Goal: Information Seeking & Learning: Compare options

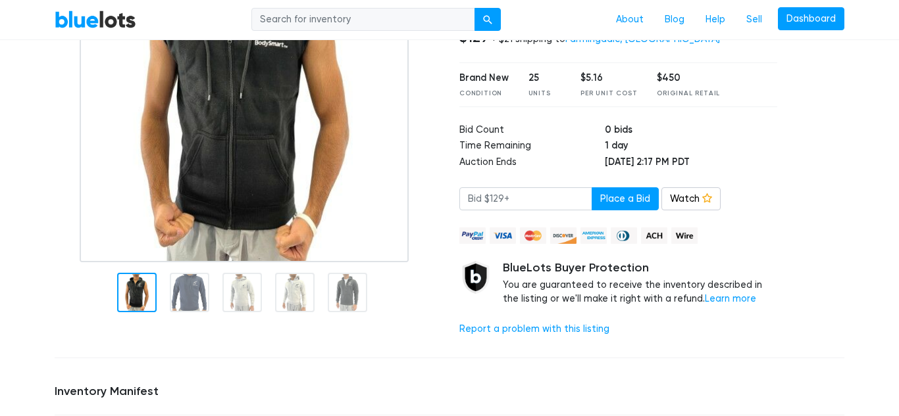
scroll to position [189, 0]
click at [427, 199] on div at bounding box center [247, 97] width 385 height 329
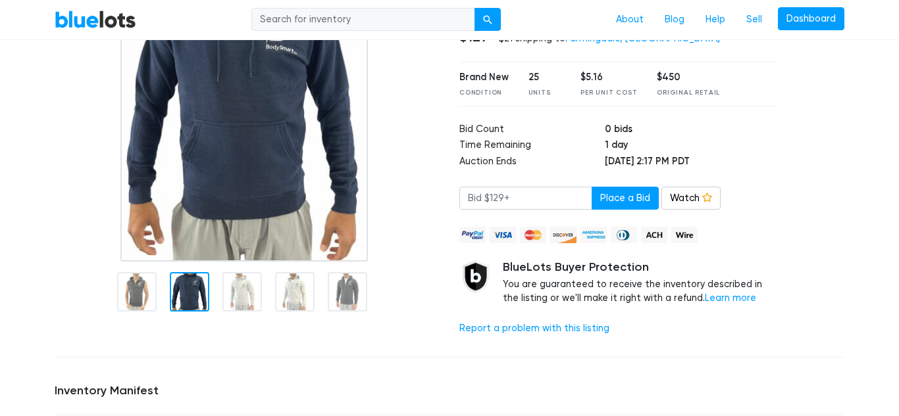
click at [185, 305] on div at bounding box center [189, 291] width 39 height 39
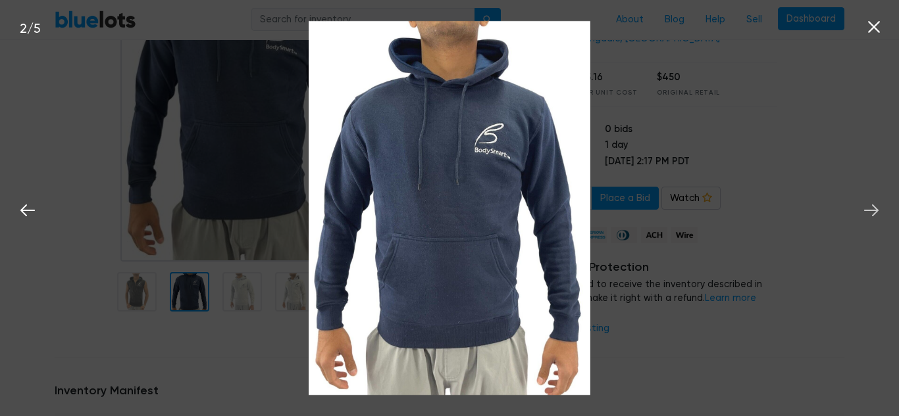
click at [880, 210] on icon at bounding box center [871, 211] width 20 height 20
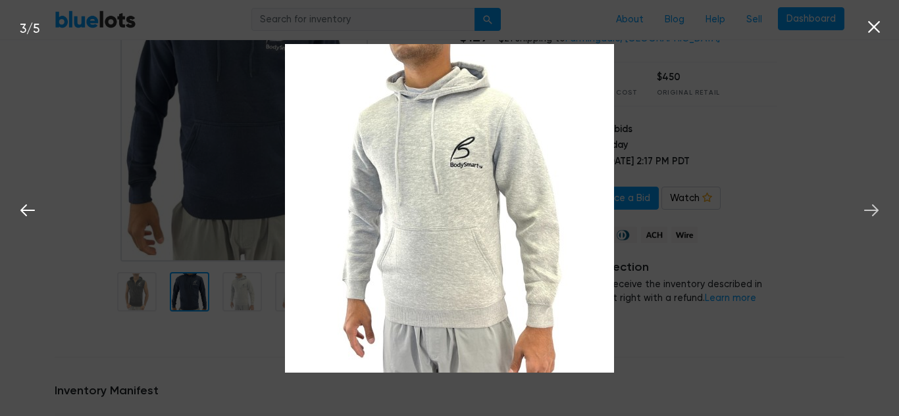
click at [880, 210] on icon at bounding box center [871, 211] width 20 height 20
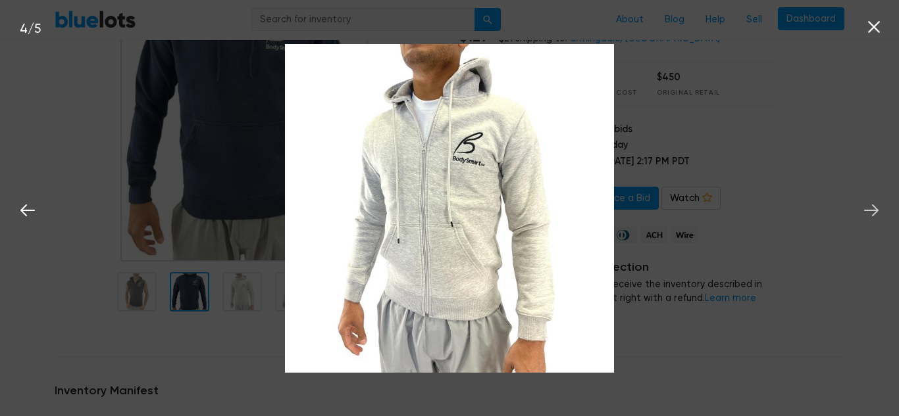
click at [880, 210] on icon at bounding box center [871, 211] width 20 height 20
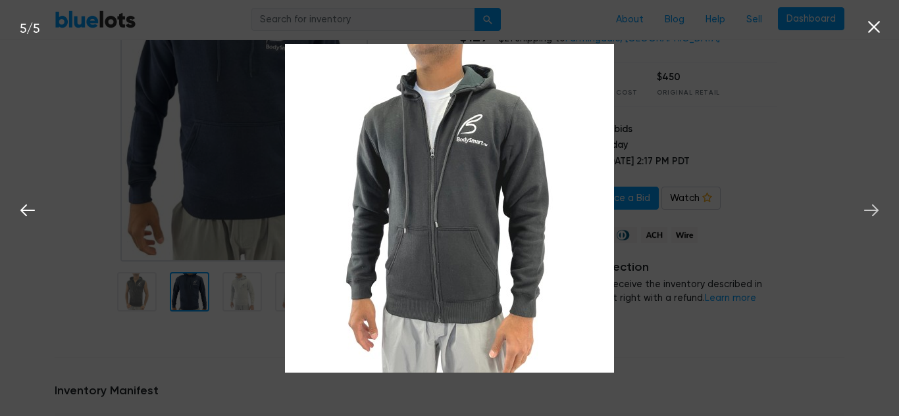
click at [880, 210] on icon at bounding box center [871, 211] width 20 height 20
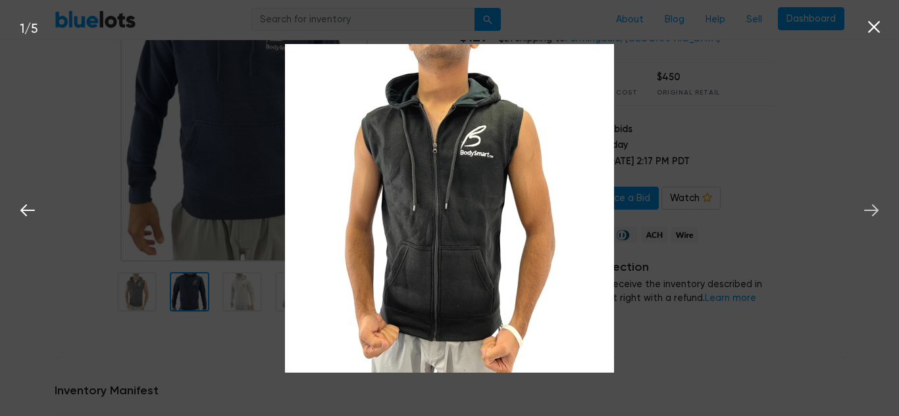
click at [880, 210] on icon at bounding box center [871, 211] width 20 height 20
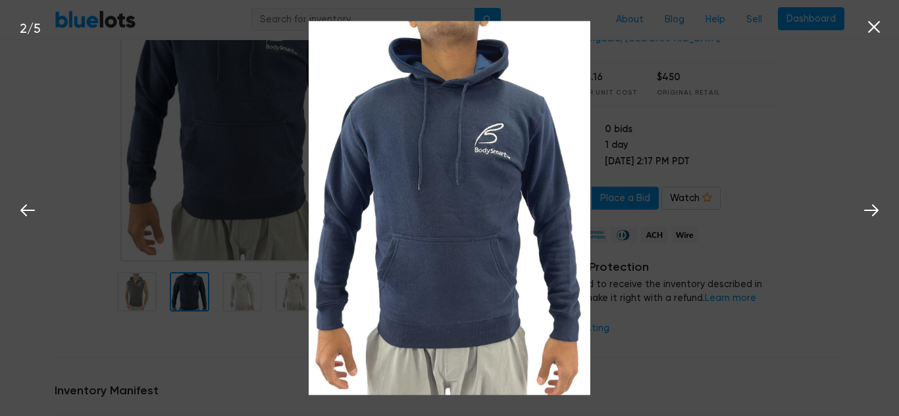
click at [874, 28] on icon at bounding box center [874, 27] width 12 height 12
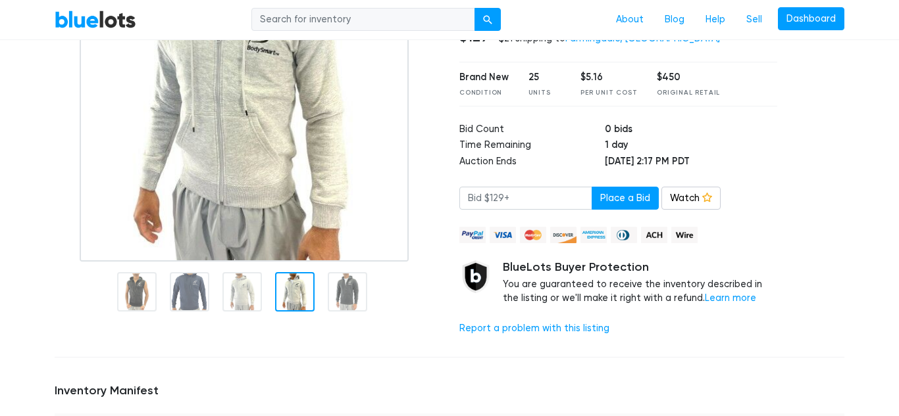
click at [286, 297] on div at bounding box center [294, 291] width 39 height 39
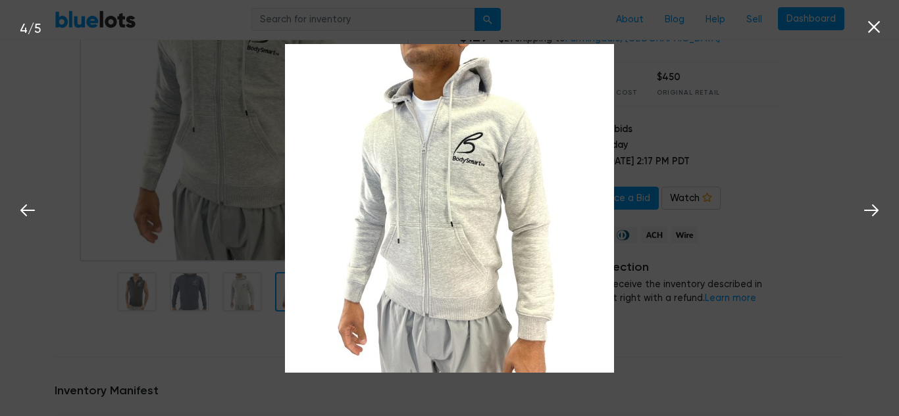
click at [878, 26] on icon at bounding box center [874, 27] width 20 height 20
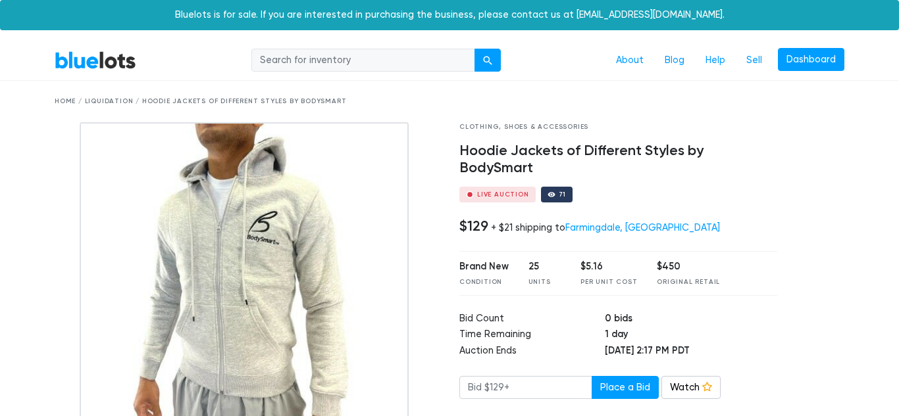
click at [426, 141] on div at bounding box center [247, 286] width 385 height 329
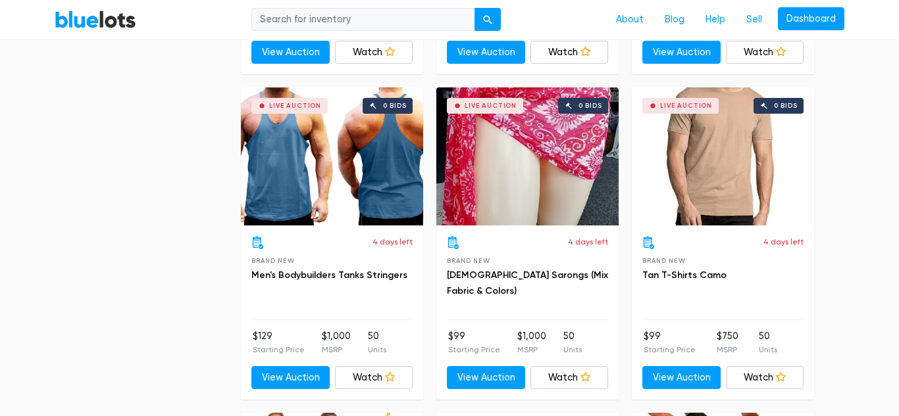
scroll to position [2340, 0]
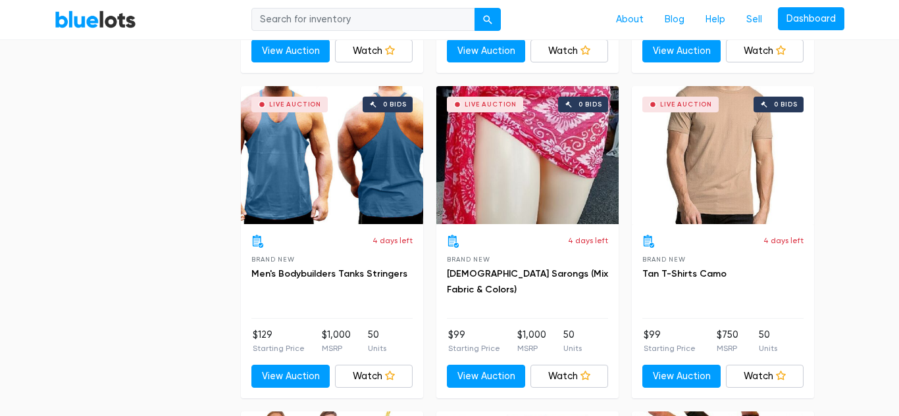
click at [514, 138] on div "Live Auction 0 bids" at bounding box center [527, 155] width 182 height 138
click at [736, 172] on div "Live Auction 0 bids" at bounding box center [723, 155] width 182 height 138
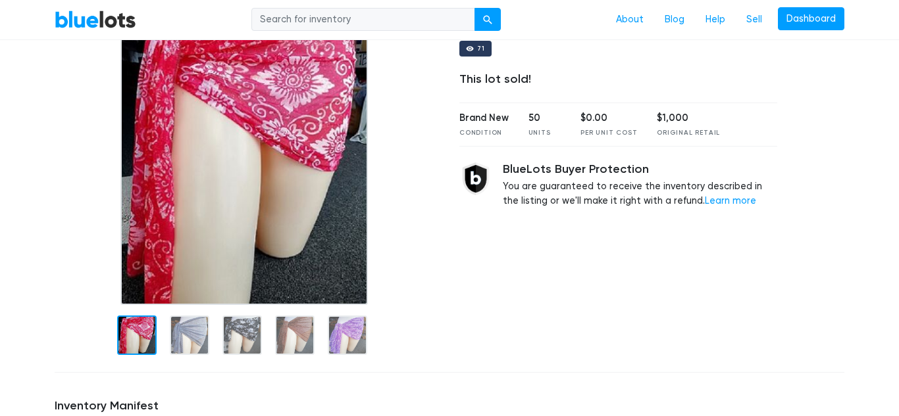
scroll to position [151, 0]
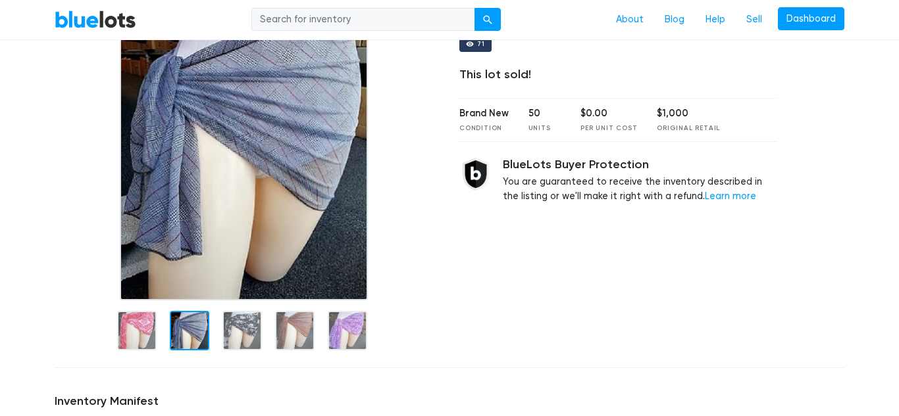
click at [195, 344] on div at bounding box center [189, 330] width 39 height 39
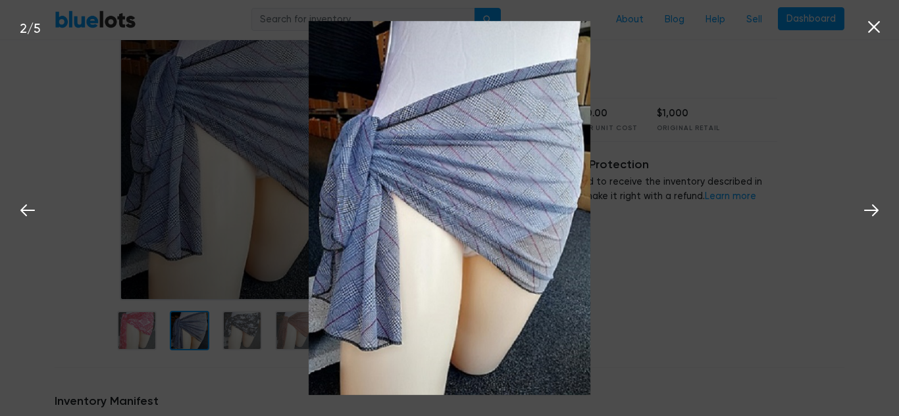
click at [252, 336] on div "2 / 5" at bounding box center [449, 208] width 899 height 416
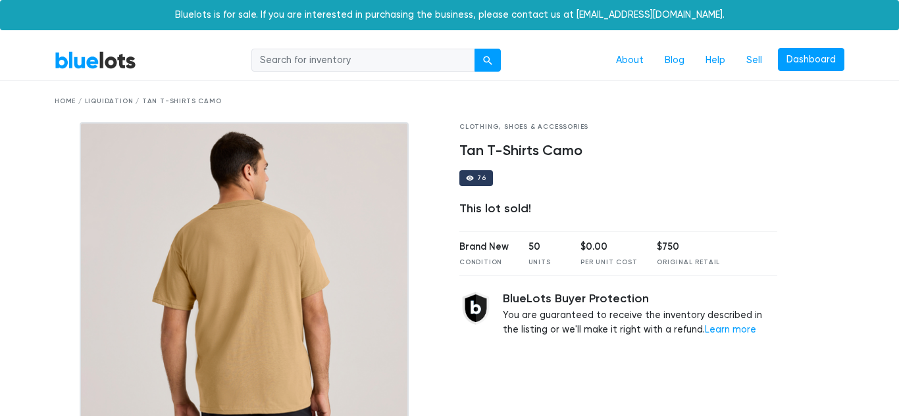
click at [337, 269] on img at bounding box center [244, 286] width 329 height 329
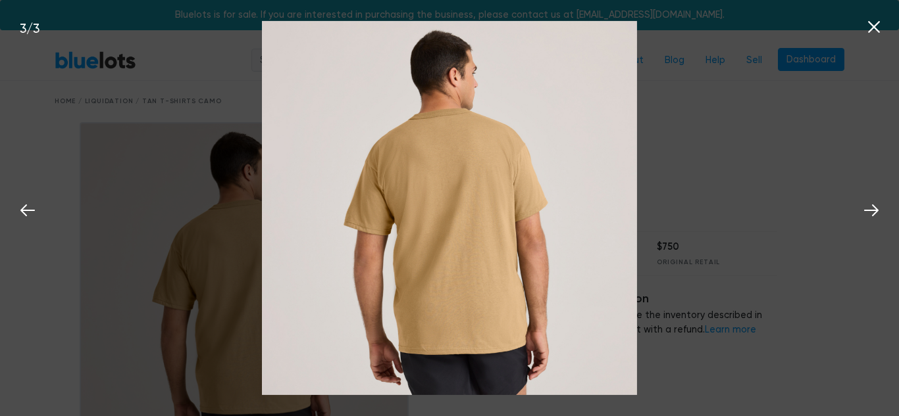
click at [876, 30] on icon at bounding box center [874, 27] width 12 height 12
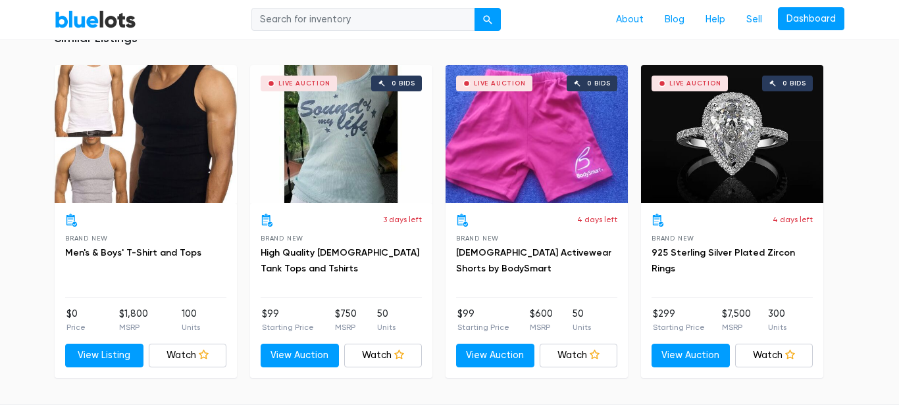
scroll to position [838, 0]
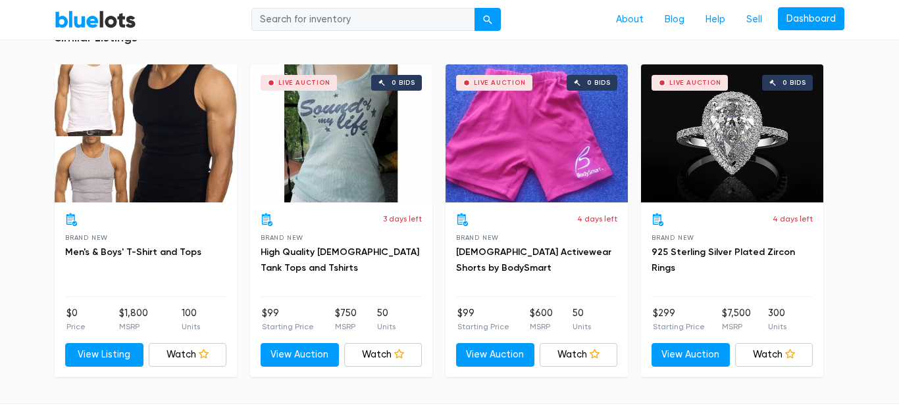
click at [171, 183] on div at bounding box center [146, 133] width 182 height 138
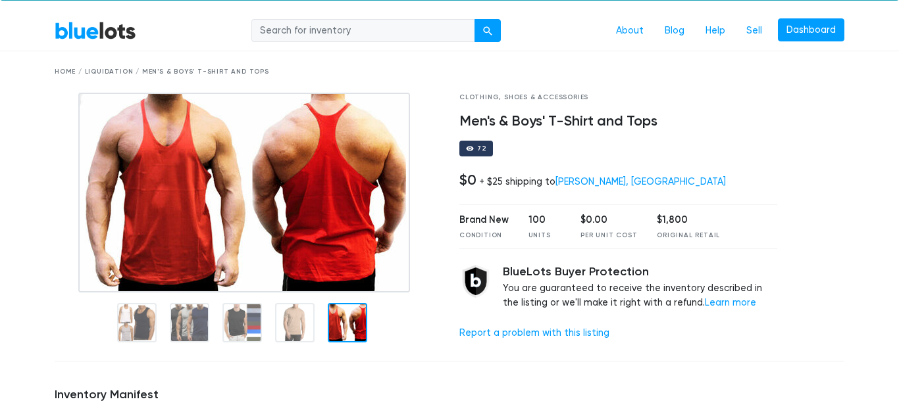
scroll to position [29, 0]
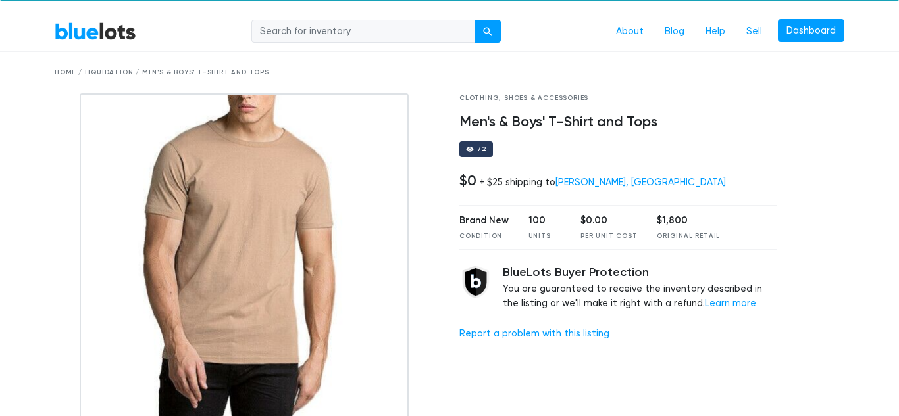
click at [296, 312] on img at bounding box center [244, 257] width 329 height 329
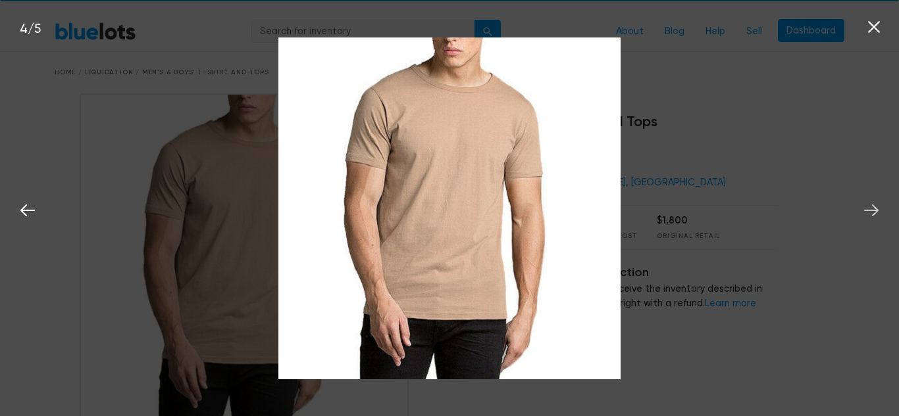
click at [872, 210] on icon at bounding box center [871, 211] width 14 height 12
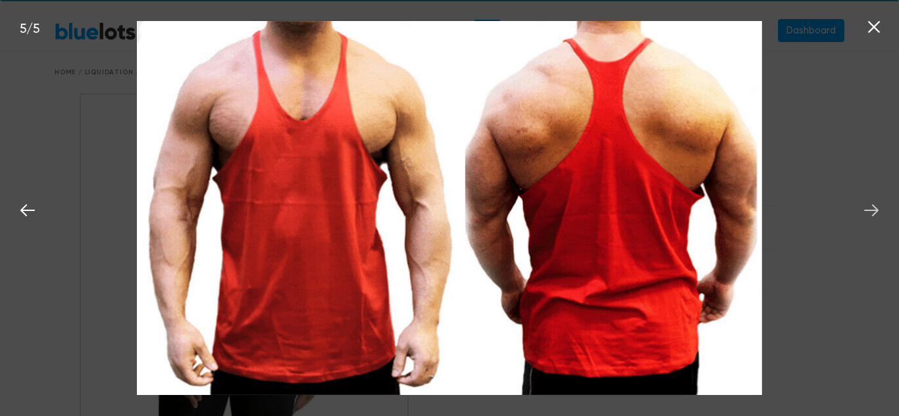
click at [872, 210] on icon at bounding box center [871, 211] width 14 height 12
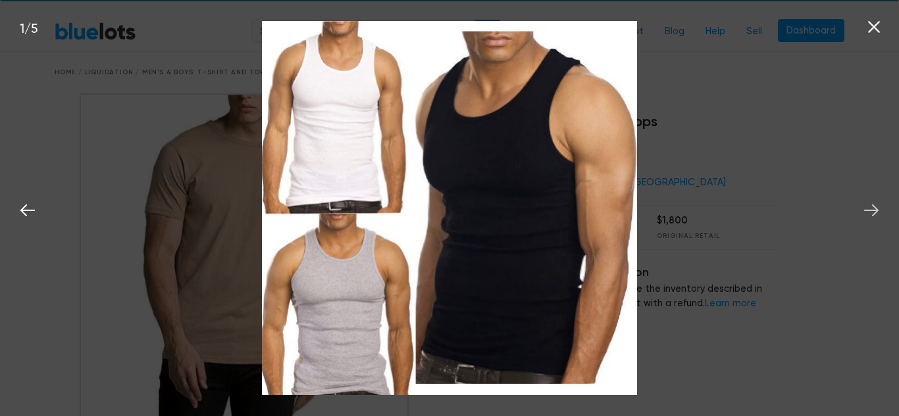
click at [872, 210] on icon at bounding box center [871, 211] width 14 height 12
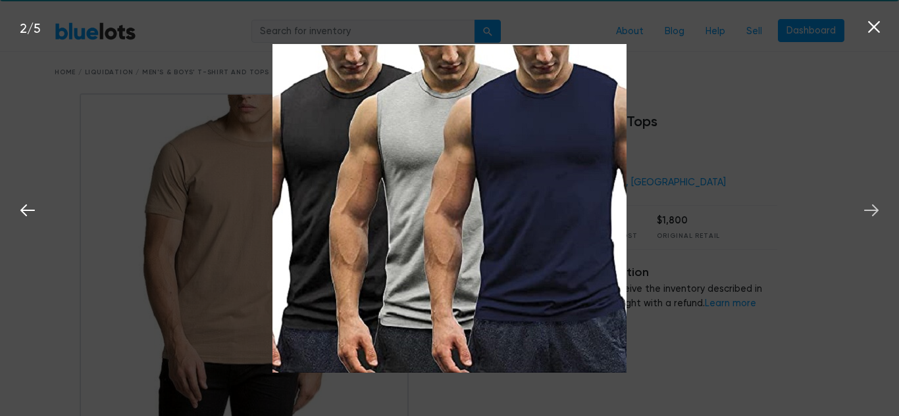
click at [872, 210] on icon at bounding box center [871, 211] width 14 height 12
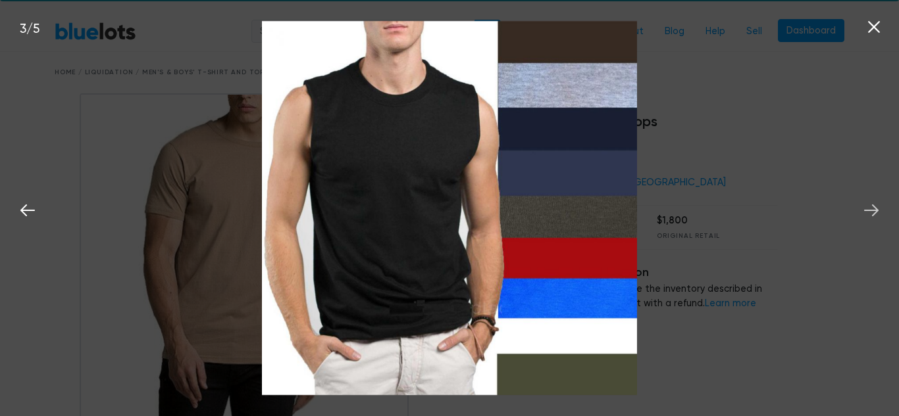
click at [872, 210] on icon at bounding box center [871, 211] width 14 height 12
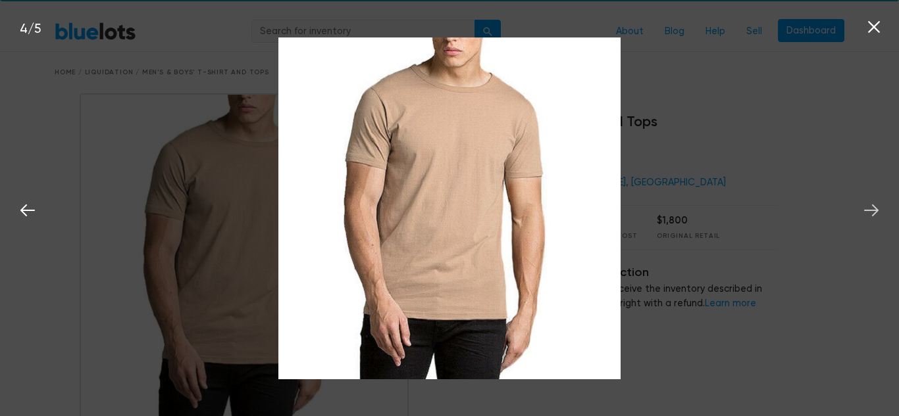
click at [872, 210] on icon at bounding box center [871, 211] width 14 height 12
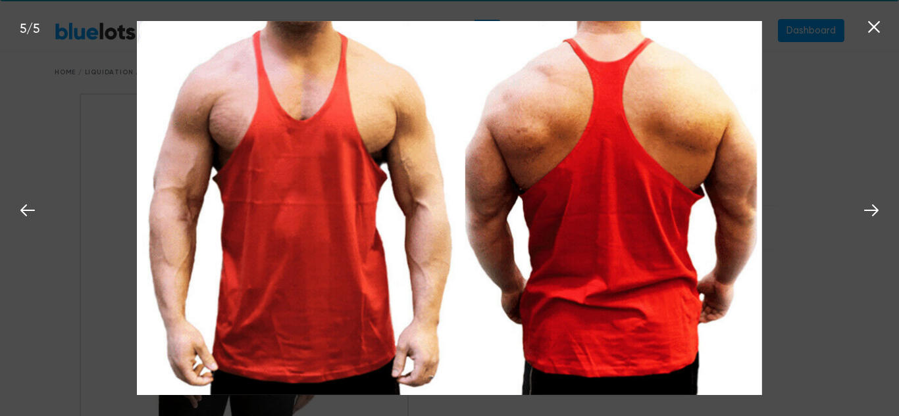
click at [872, 24] on icon at bounding box center [874, 27] width 20 height 20
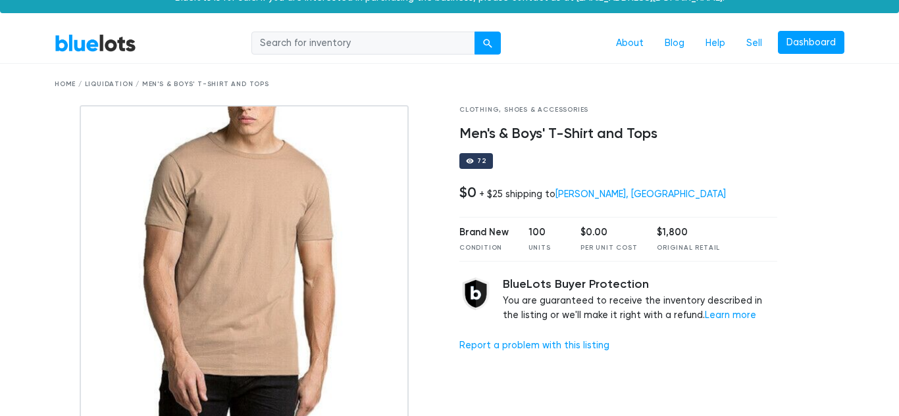
scroll to position [16, 0]
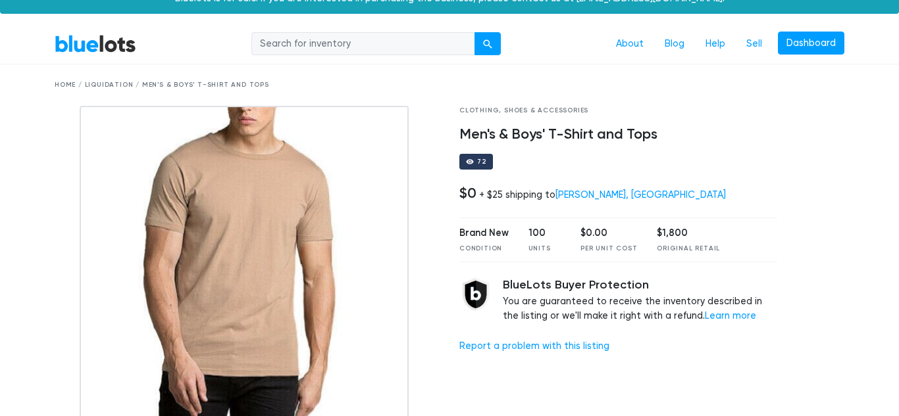
click at [427, 193] on div at bounding box center [247, 270] width 385 height 329
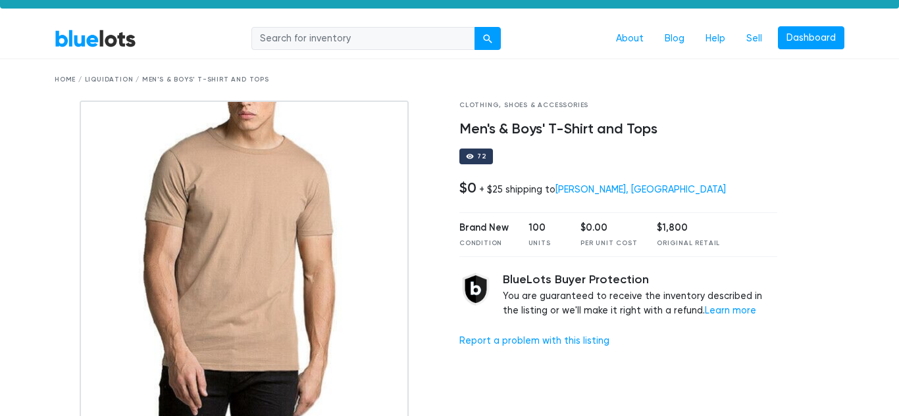
scroll to position [0, 0]
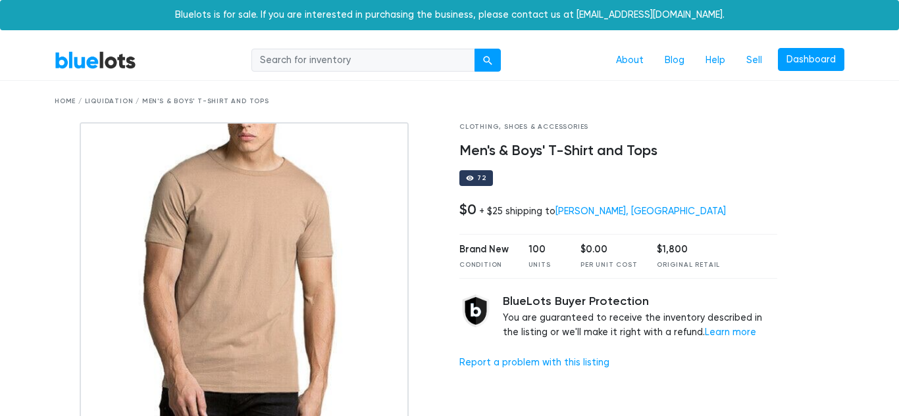
click at [479, 184] on div "72" at bounding box center [476, 178] width 34 height 16
